Goal: Information Seeking & Learning: Understand process/instructions

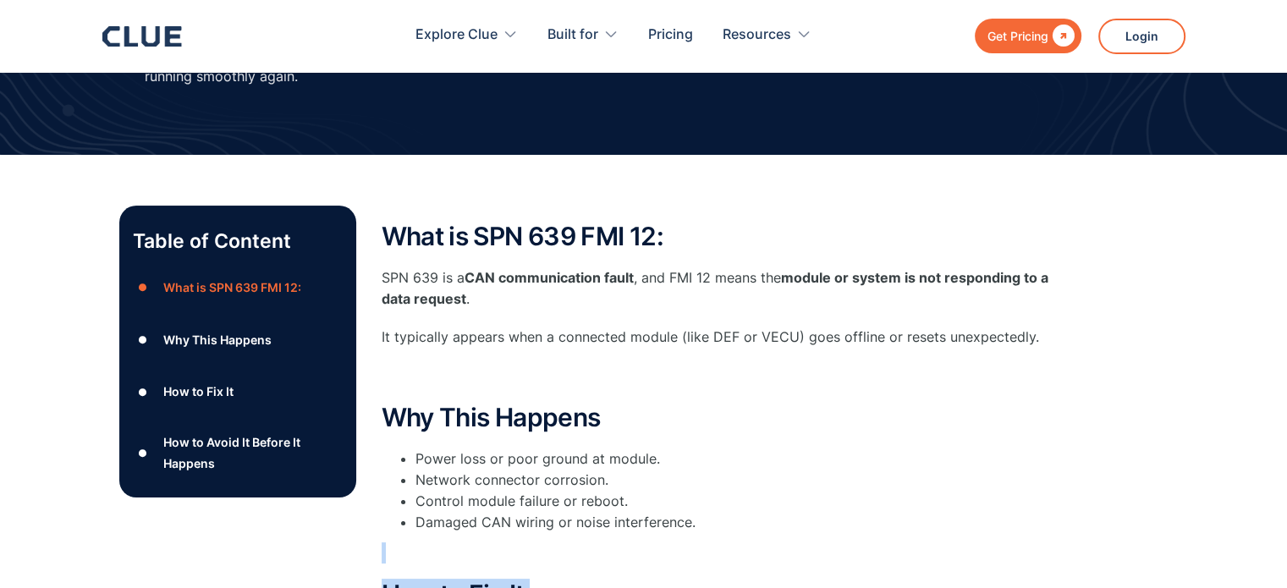
click at [1286, 576] on div "Table of Content ● What is SPN 639 FMI 12: ● Why This Happens ● How to Fix It ●…" at bounding box center [643, 580] width 1287 height 851
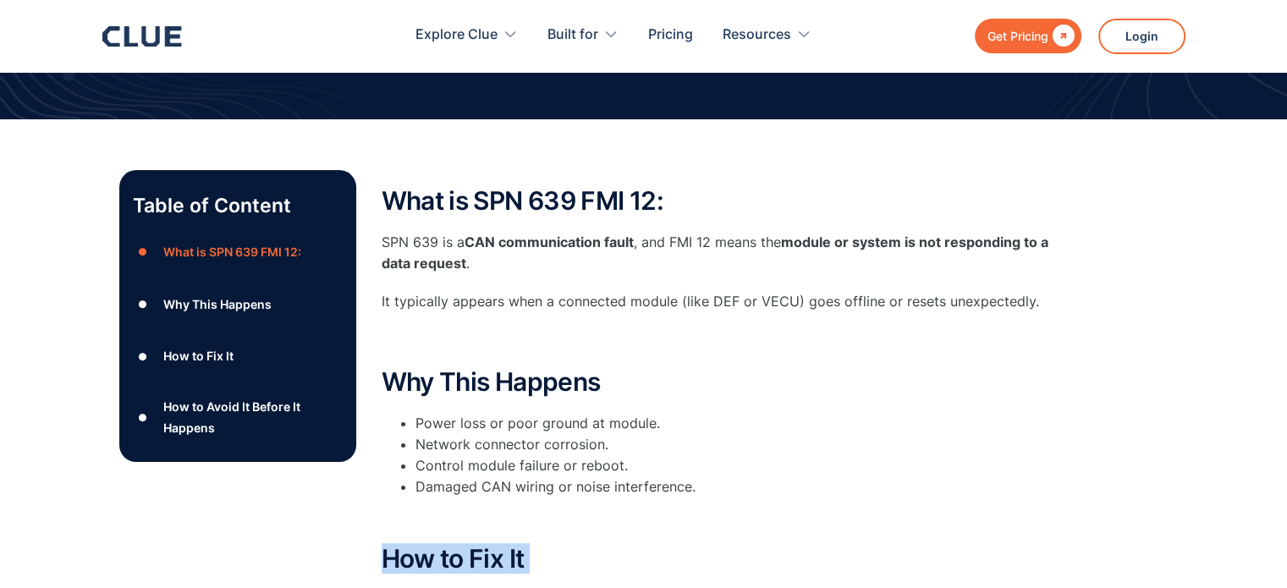
click at [1286, 576] on div "Table of Content ● What is SPN 639 FMI 12: ● Why This Happens ● How to Fix It ●…" at bounding box center [643, 544] width 1287 height 851
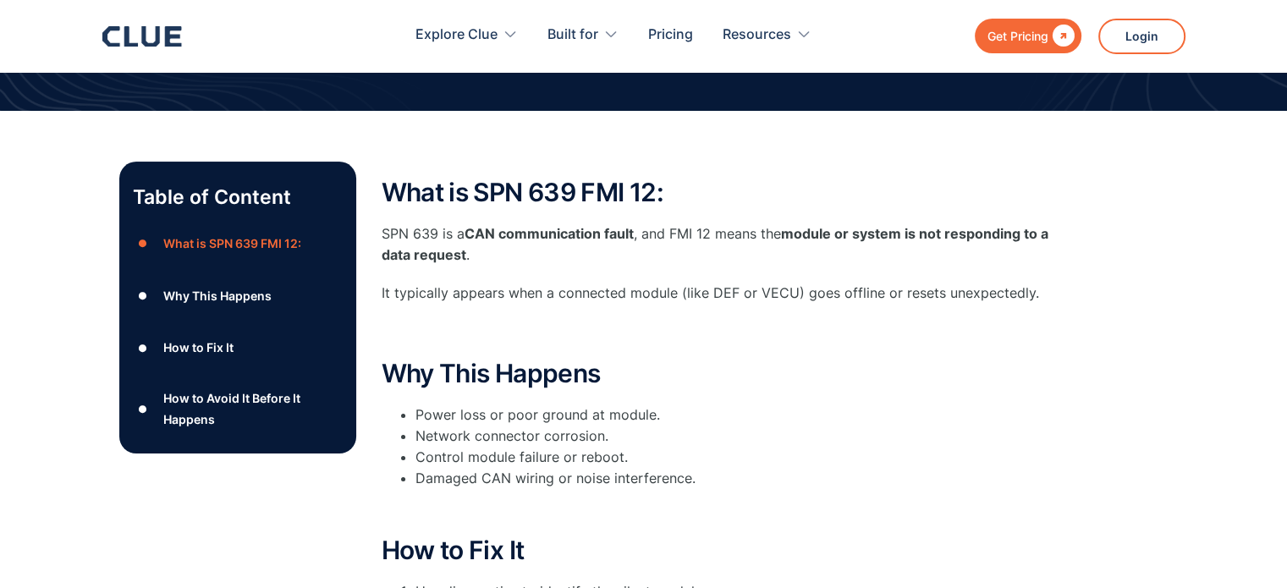
click at [760, 443] on li "Network connector corrosion." at bounding box center [737, 436] width 643 height 21
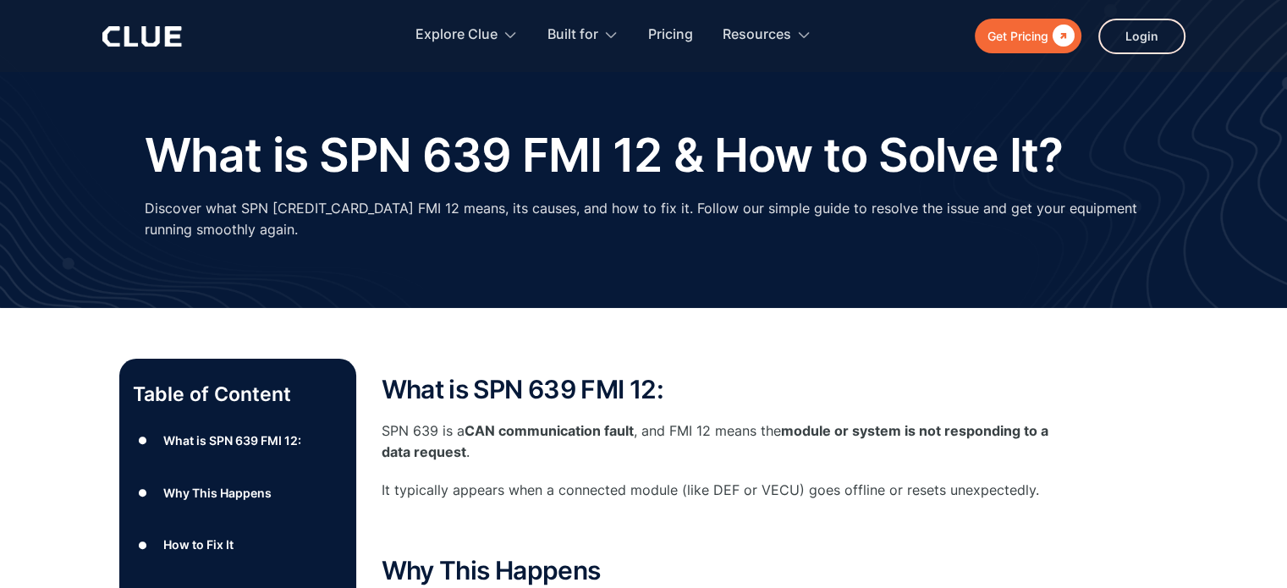
scroll to position [0, 0]
